Goal: Task Accomplishment & Management: Complete application form

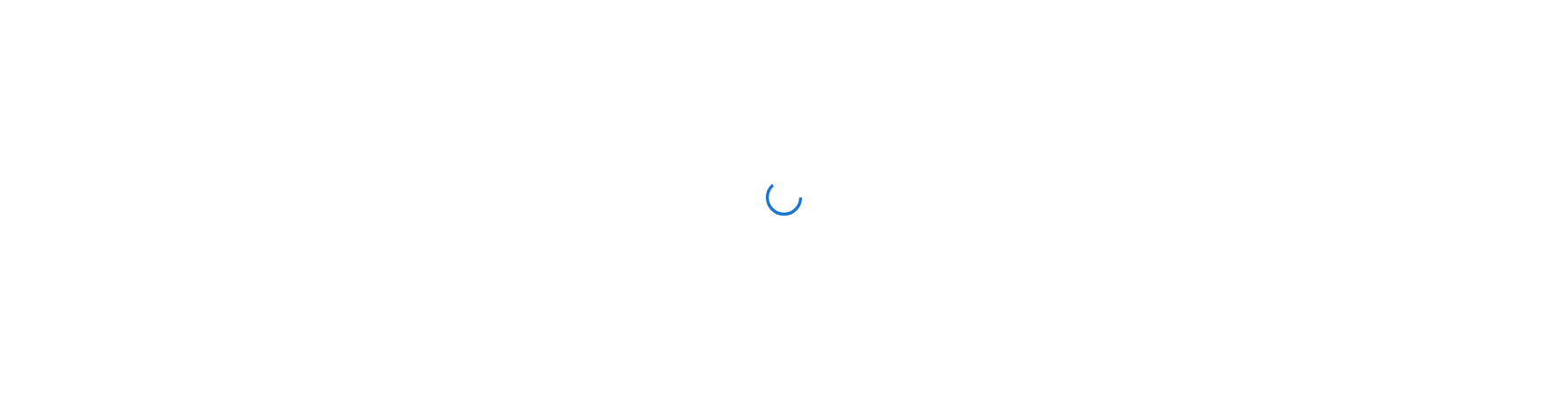
click at [455, 99] on div at bounding box center [784, 197] width 1568 height 395
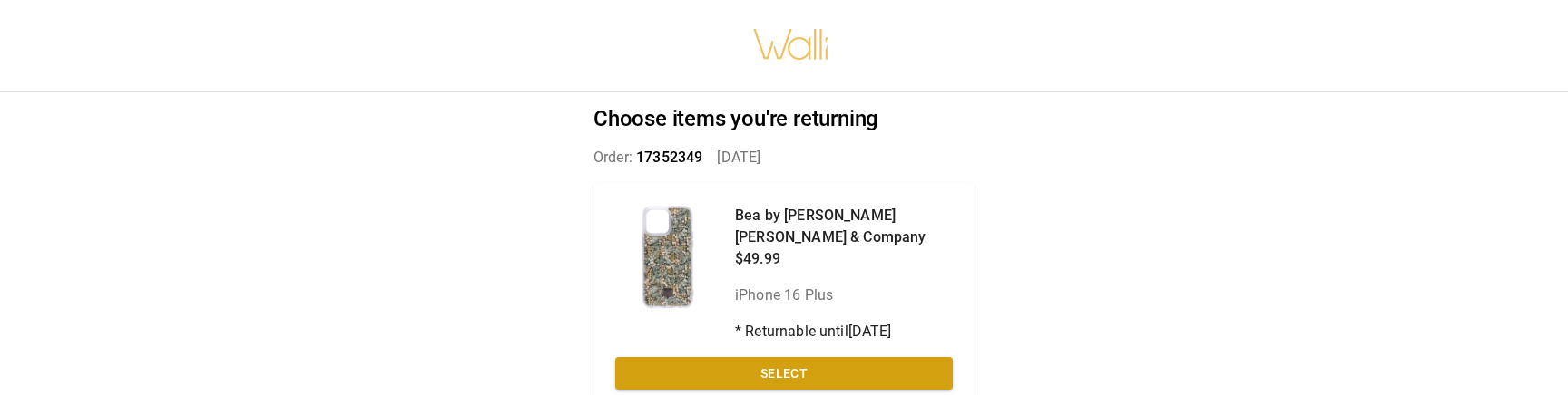
scroll to position [66, 0]
